Goal: Navigation & Orientation: Find specific page/section

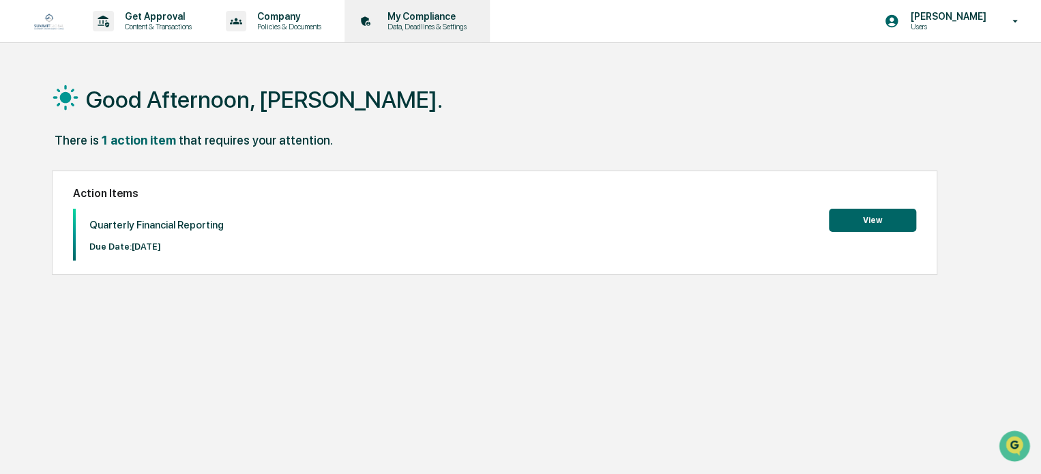
click at [412, 18] on p "My Compliance" at bounding box center [424, 16] width 97 height 11
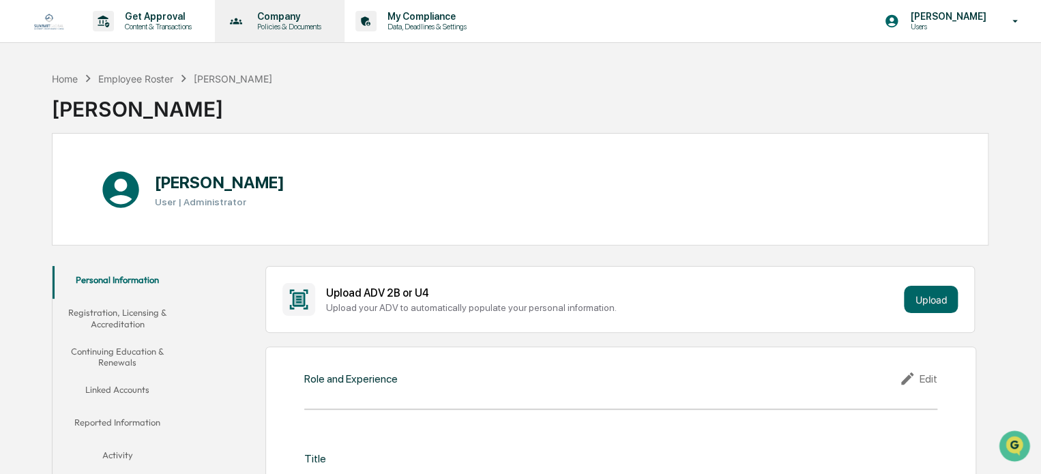
click at [289, 25] on p "Policies & Documents" at bounding box center [287, 27] width 82 height 10
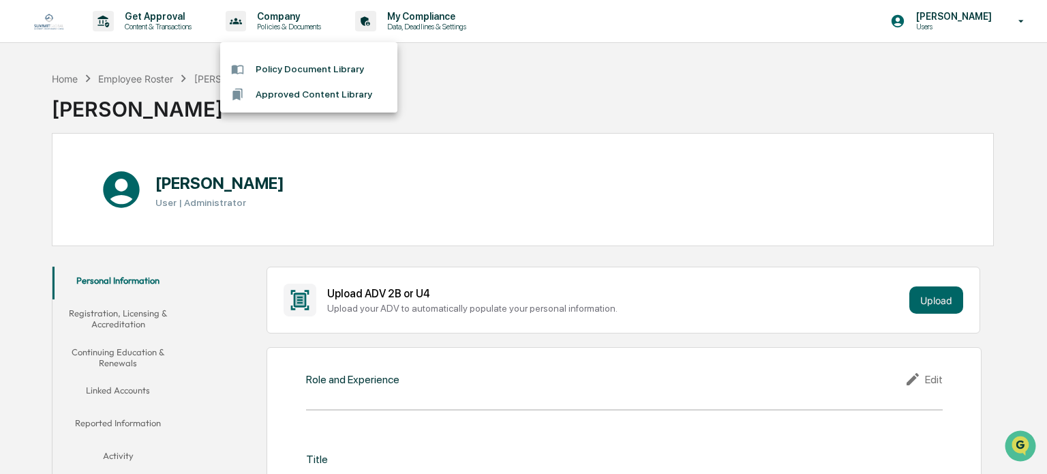
click at [164, 27] on div at bounding box center [523, 237] width 1047 height 474
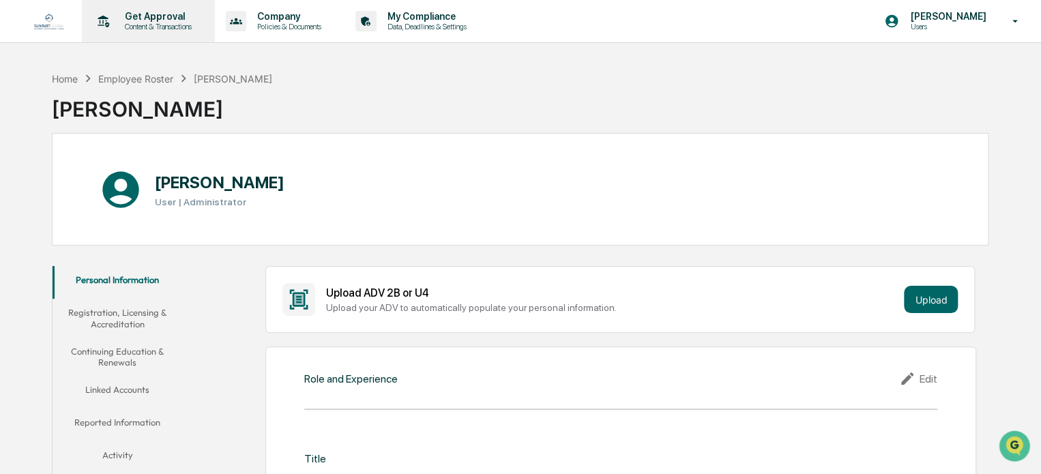
click at [164, 23] on p "Content & Transactions" at bounding box center [156, 27] width 85 height 10
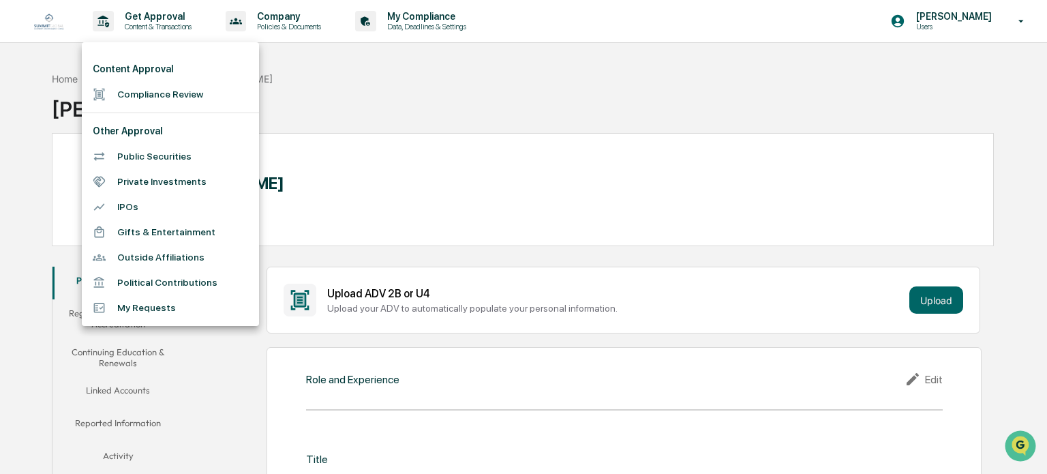
click at [977, 35] on div at bounding box center [523, 237] width 1047 height 474
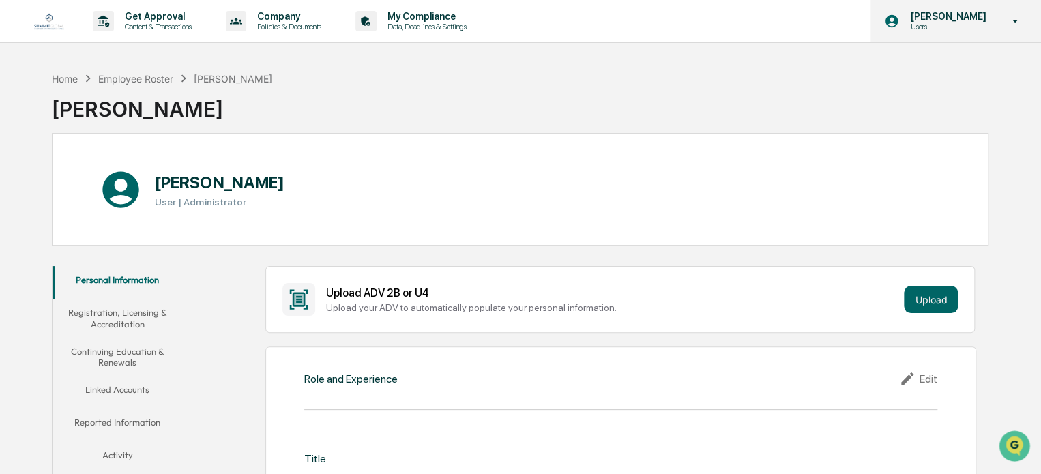
click at [1007, 28] on div "[PERSON_NAME] Users" at bounding box center [955, 21] width 170 height 42
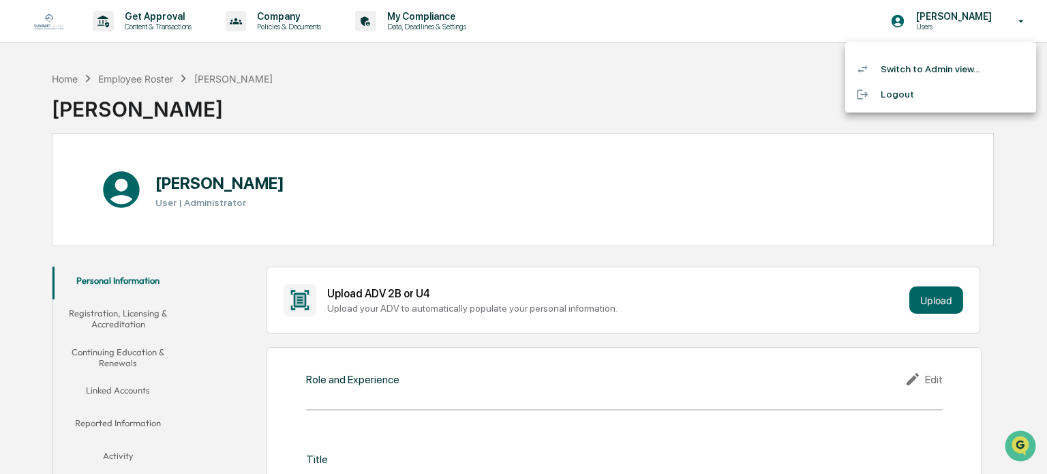
click at [707, 95] on div at bounding box center [523, 237] width 1047 height 474
